Goal: Task Accomplishment & Management: Manage account settings

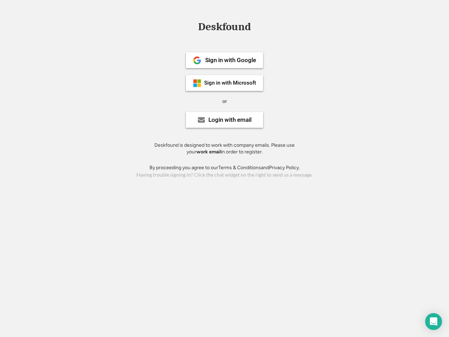
click at [224, 100] on div "or" at bounding box center [224, 101] width 5 height 7
click at [224, 28] on div "Deskfound" at bounding box center [225, 26] width 60 height 11
click at [192, 27] on div "Deskfound" at bounding box center [224, 27] width 449 height 13
click at [224, 28] on div "Deskfound" at bounding box center [225, 26] width 60 height 11
click at [224, 101] on div "or" at bounding box center [224, 101] width 5 height 7
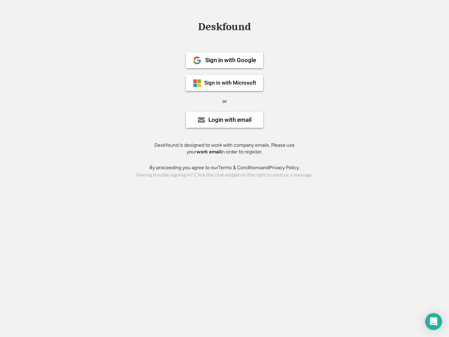
click at [224, 60] on div "Sign in with Google" at bounding box center [230, 60] width 51 height 6
click at [230, 60] on div "Sign in with Google" at bounding box center [230, 60] width 51 height 6
click at [197, 60] on img at bounding box center [197, 60] width 8 height 8
click at [224, 83] on div "Sign in with Microsoft" at bounding box center [230, 82] width 52 height 5
click at [230, 83] on div "Sign in with Microsoft" at bounding box center [230, 82] width 52 height 5
